Goal: Transaction & Acquisition: Purchase product/service

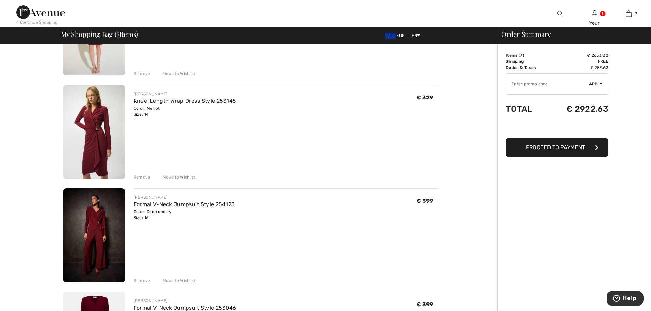
scroll to position [239, 0]
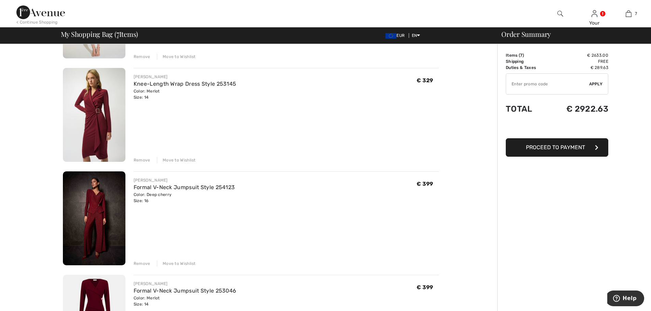
click at [144, 157] on div "Remove" at bounding box center [142, 160] width 17 height 6
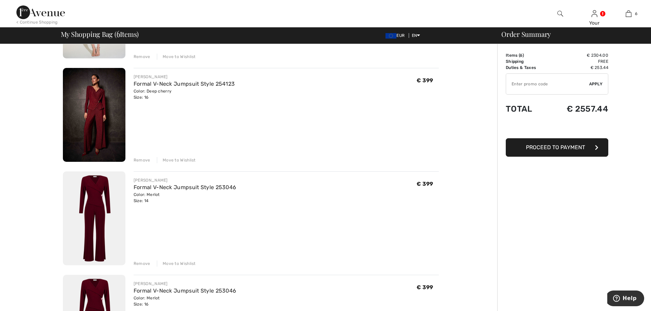
click at [102, 123] on img at bounding box center [94, 115] width 63 height 94
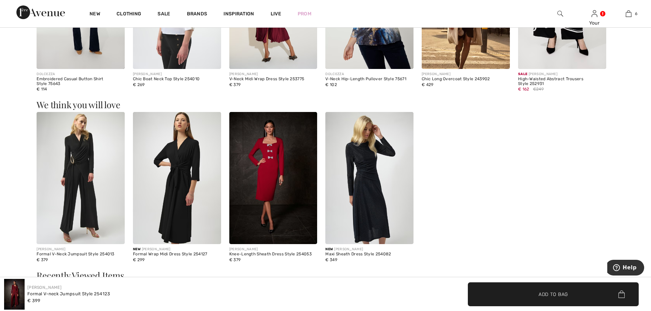
scroll to position [684, 0]
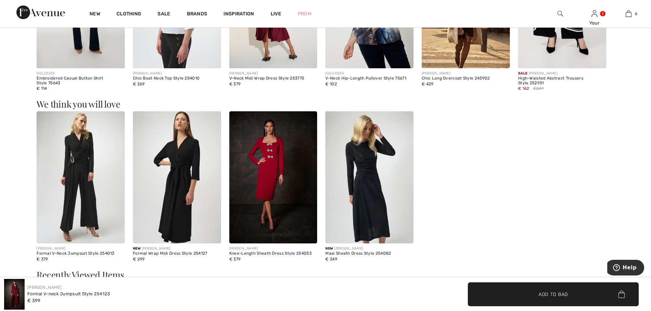
click at [376, 180] on img at bounding box center [369, 177] width 88 height 132
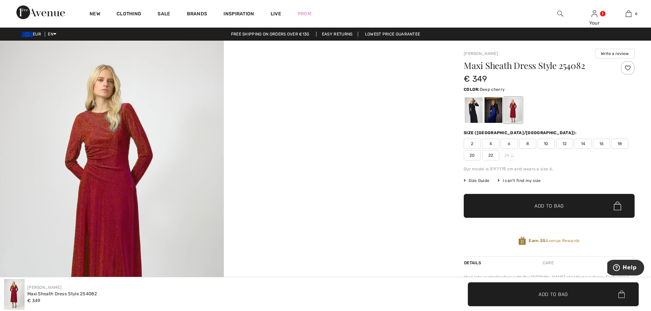
click at [515, 114] on div at bounding box center [513, 110] width 18 height 26
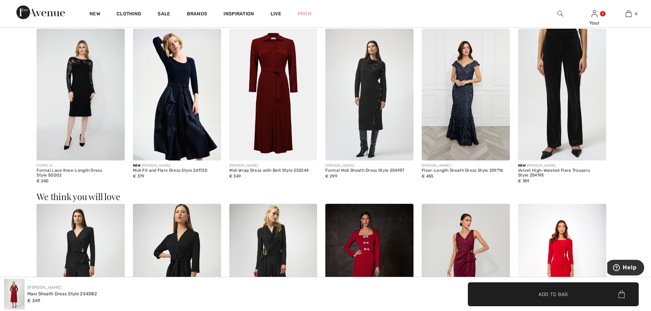
scroll to position [342, 0]
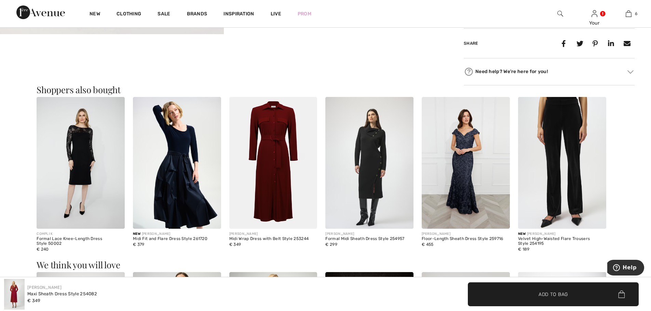
click at [278, 157] on img at bounding box center [273, 163] width 88 height 132
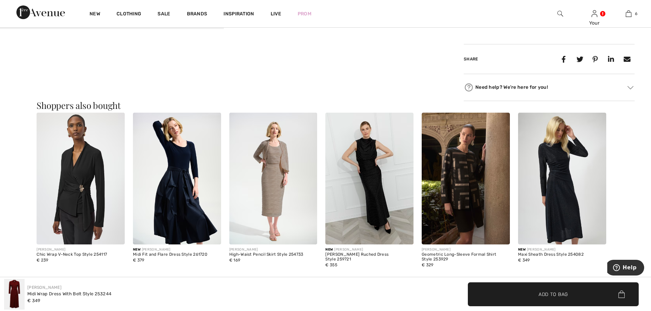
scroll to position [410, 0]
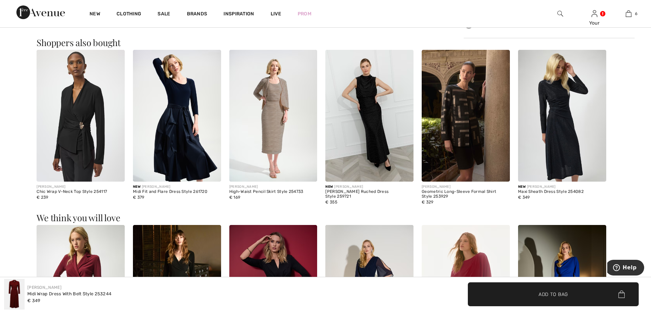
click at [74, 123] on img at bounding box center [81, 116] width 88 height 132
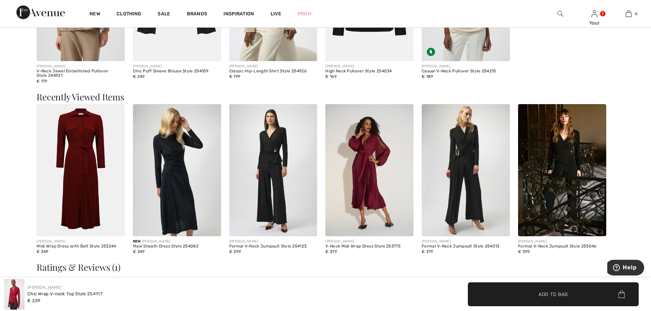
scroll to position [1094, 0]
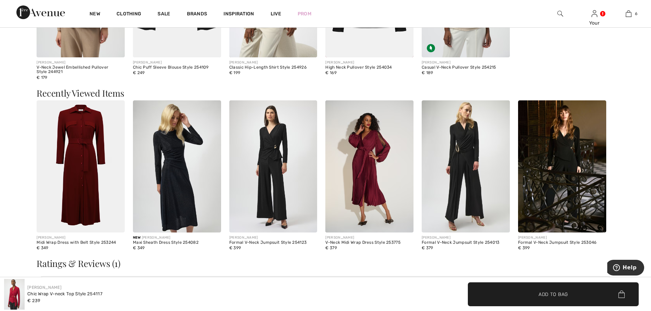
click at [546, 155] on img at bounding box center [562, 166] width 88 height 132
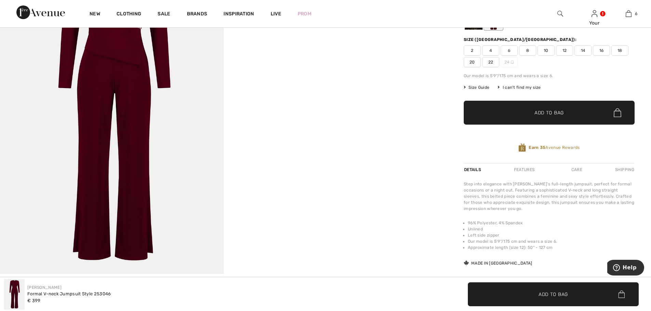
scroll to position [103, 0]
click at [601, 49] on span "16" at bounding box center [601, 50] width 17 height 10
click at [564, 112] on span "Add to Bag" at bounding box center [549, 112] width 29 height 7
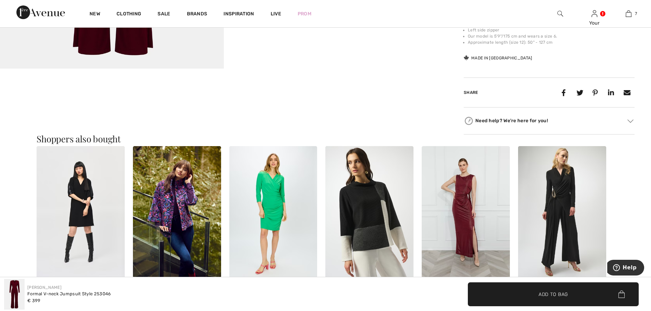
scroll to position [342, 0]
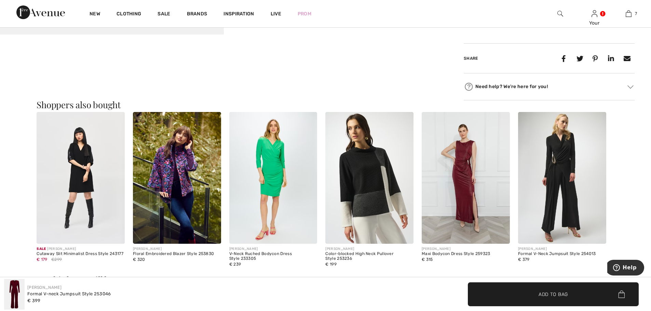
click at [568, 174] on img at bounding box center [562, 178] width 88 height 132
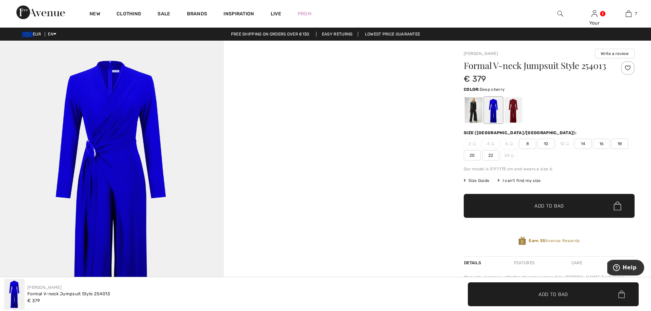
click at [517, 114] on div at bounding box center [513, 110] width 18 height 26
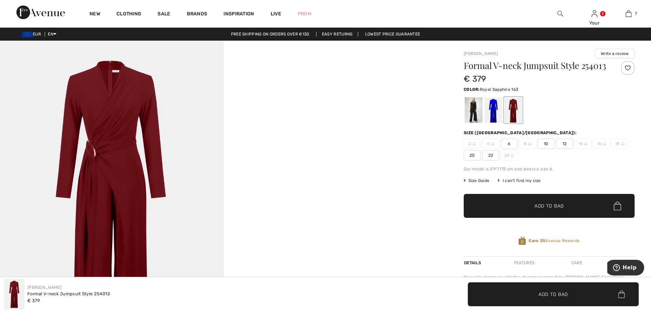
click at [495, 119] on div at bounding box center [494, 110] width 18 height 26
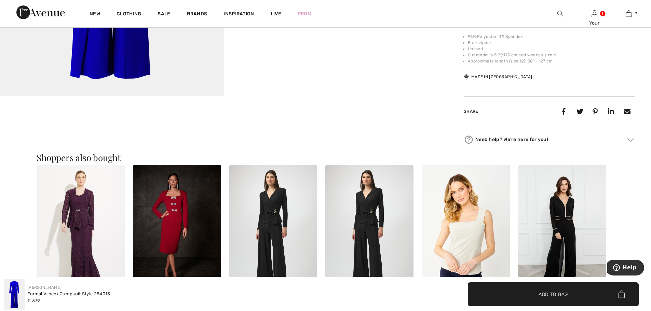
scroll to position [342, 0]
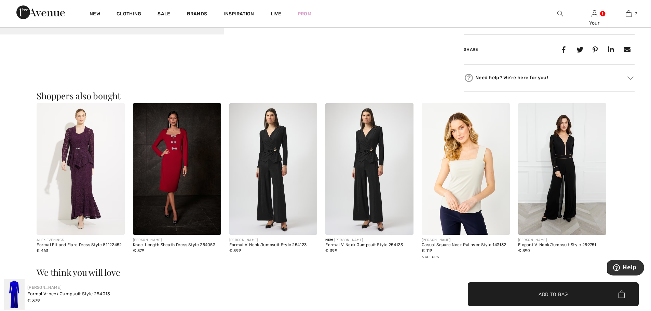
click at [73, 170] on img at bounding box center [81, 169] width 88 height 132
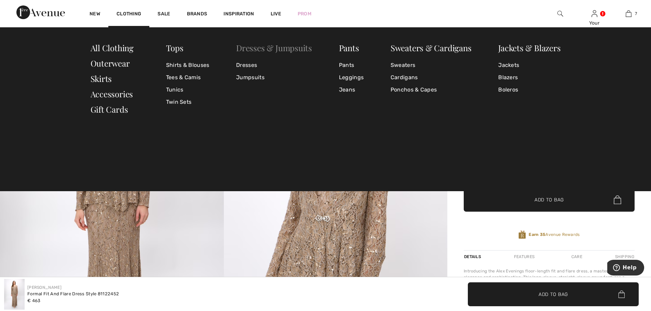
click at [264, 48] on link "Dresses & Jumpsuits" at bounding box center [274, 47] width 76 height 11
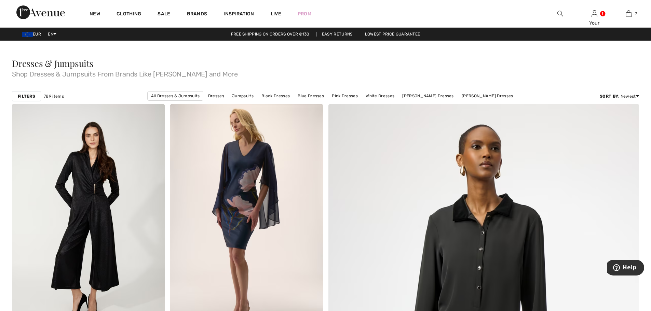
click at [27, 93] on strong "Filters" at bounding box center [26, 96] width 17 height 6
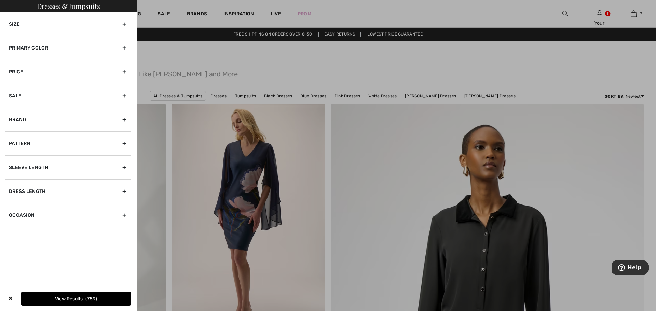
click at [32, 126] on div "Brand" at bounding box center [68, 120] width 126 height 24
click at [10, 163] on input"] "[PERSON_NAME]" at bounding box center [11, 163] width 5 height 5
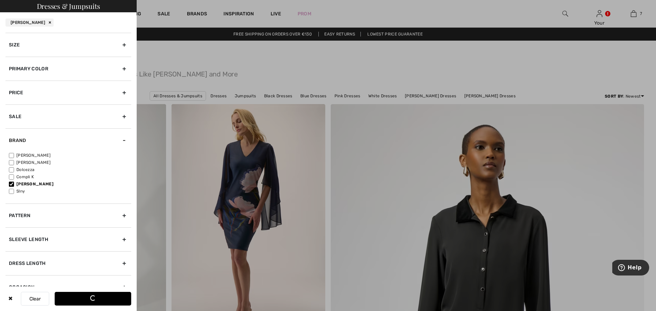
click at [11, 185] on input"] "[PERSON_NAME]" at bounding box center [11, 184] width 5 height 5
checkbox input"] "false"
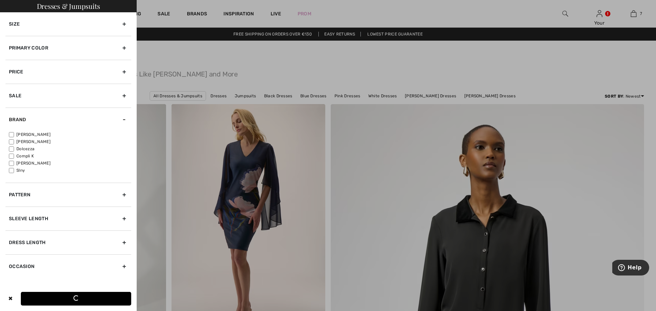
click at [165, 189] on div at bounding box center [328, 155] width 656 height 311
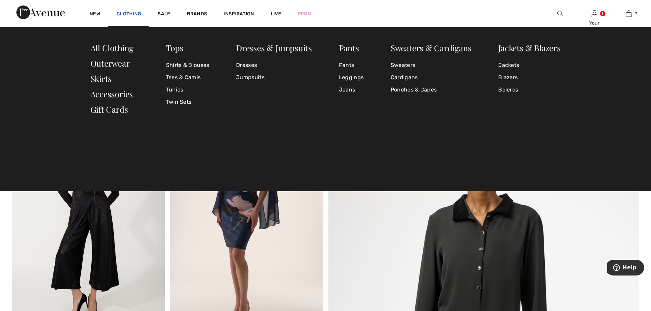
click at [134, 15] on link "Clothing" at bounding box center [129, 14] width 25 height 7
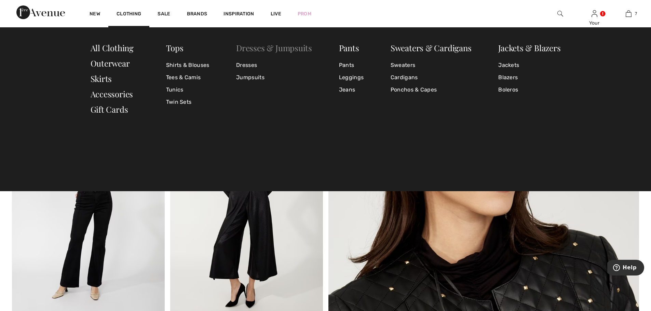
click at [282, 49] on link "Dresses & Jumpsuits" at bounding box center [274, 47] width 76 height 11
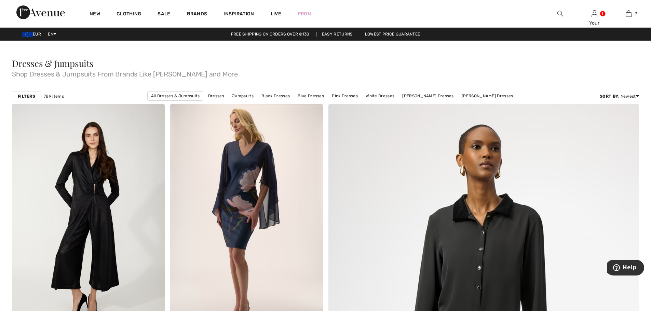
click at [35, 95] on div "Filters" at bounding box center [26, 96] width 29 height 10
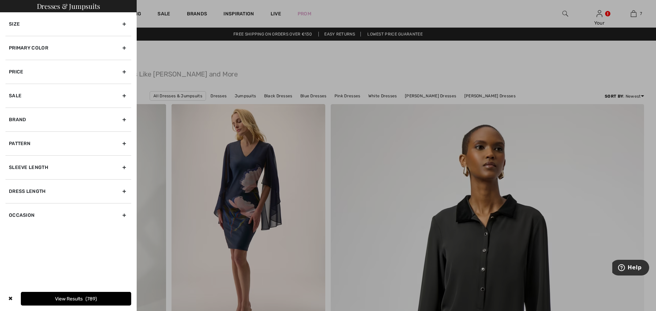
click at [33, 123] on div "Brand" at bounding box center [68, 120] width 126 height 24
click at [10, 162] on input"] "[PERSON_NAME]" at bounding box center [11, 163] width 5 height 5
checkbox input"] "true"
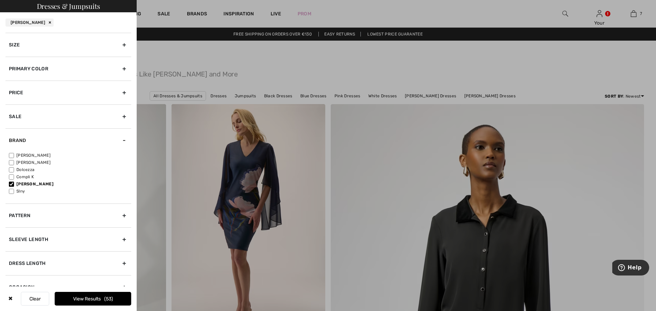
click at [87, 299] on button "View Results 53" at bounding box center [93, 299] width 77 height 14
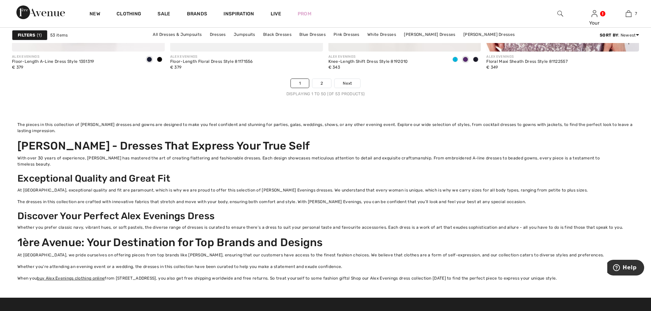
scroll to position [3931, 0]
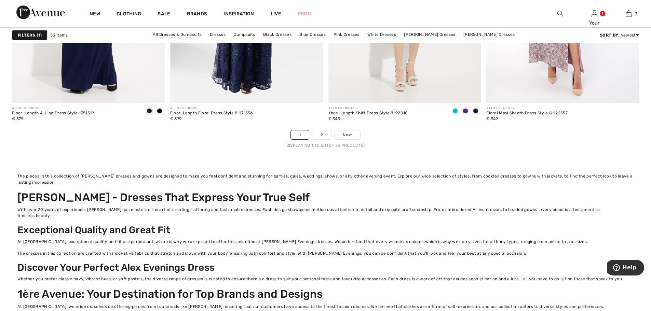
click at [318, 131] on link "2" at bounding box center [321, 135] width 19 height 9
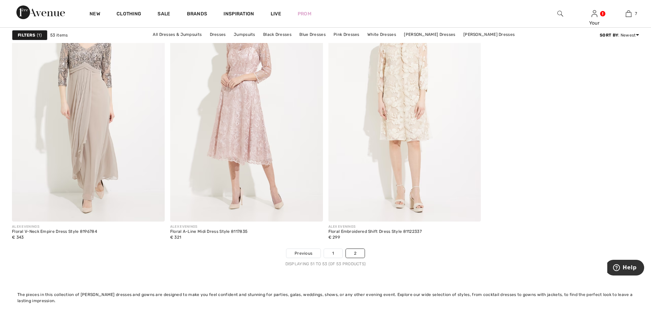
scroll to position [103, 0]
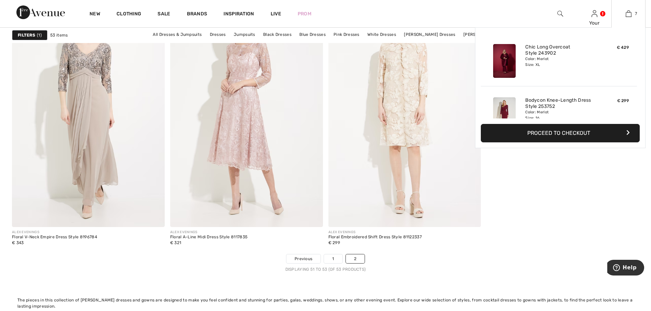
click at [595, 137] on button "Proceed to Checkout" at bounding box center [560, 133] width 159 height 18
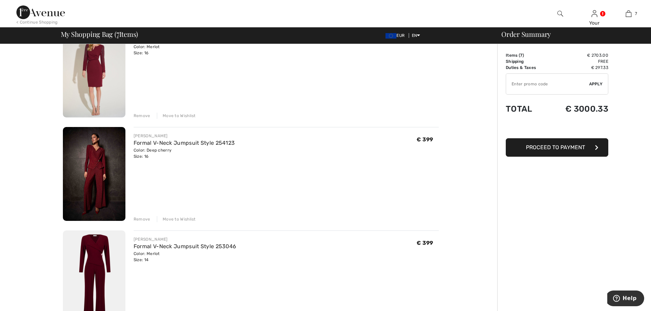
scroll to position [239, 0]
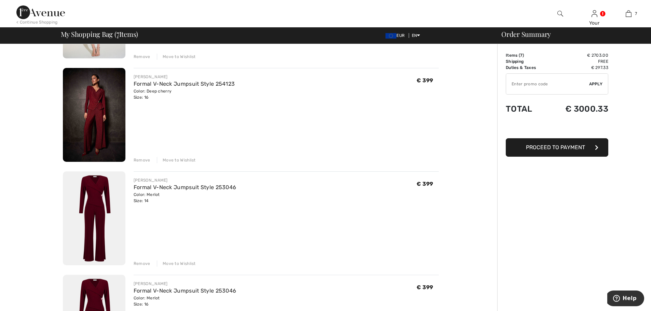
click at [142, 257] on div "JOSEPH RIBKOFF Formal V-Neck Jumpsuit Style 253046 Color: Merlot Size: 14 Final…" at bounding box center [286, 219] width 305 height 95
click at [143, 263] on div "Remove" at bounding box center [142, 264] width 17 height 6
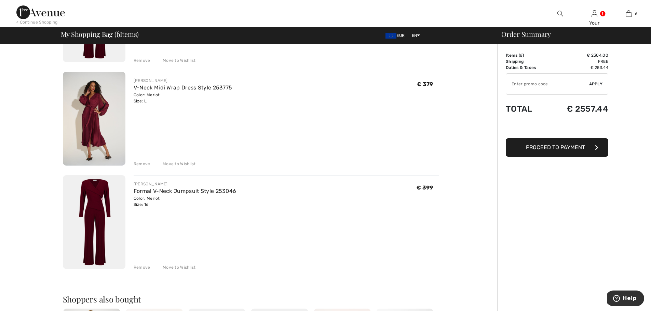
scroll to position [444, 0]
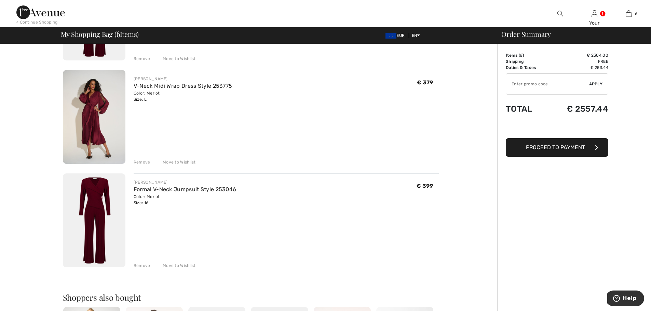
click at [136, 264] on div "Remove" at bounding box center [142, 266] width 17 height 6
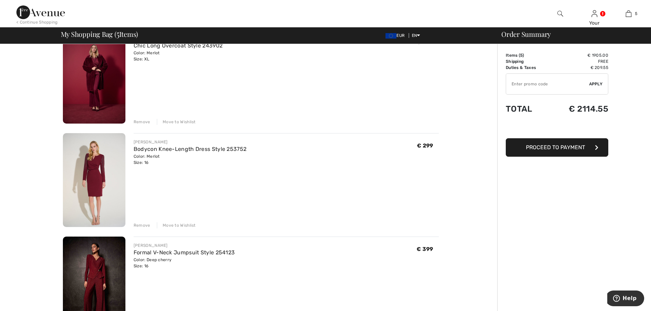
scroll to position [68, 0]
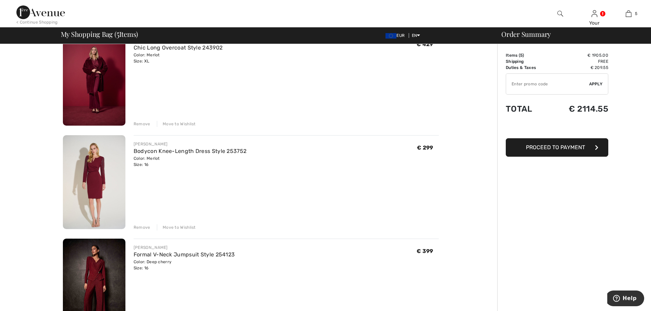
click at [95, 178] on img at bounding box center [94, 182] width 63 height 94
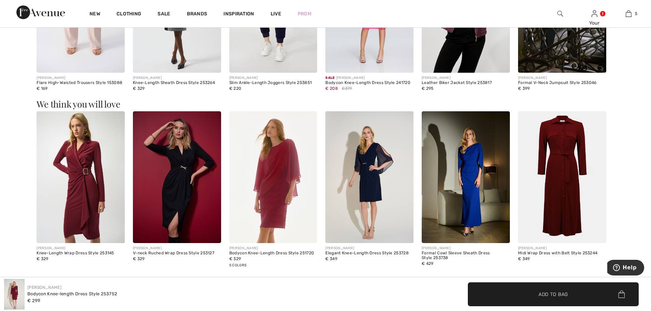
scroll to position [718, 0]
